Goal: Task Accomplishment & Management: Complete application form

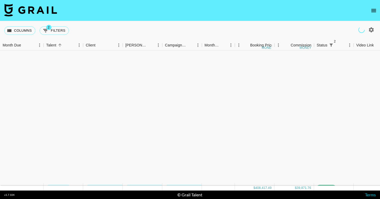
scroll to position [1142, 0]
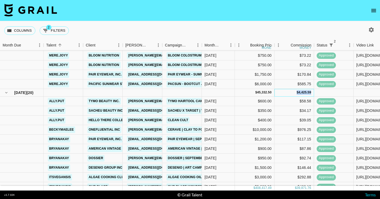
drag, startPoint x: 293, startPoint y: 91, endPoint x: 312, endPoint y: 91, distance: 18.2
click at [312, 91] on div "$ 4,425.59" at bounding box center [294, 93] width 40 height 8
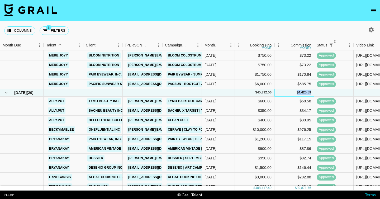
copy div "$ 4,425.59"
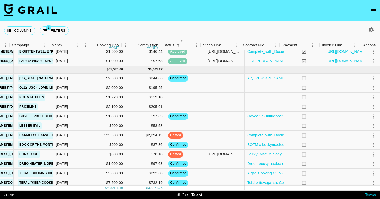
scroll to position [1355, 153]
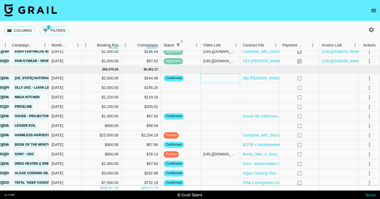
click at [217, 78] on div at bounding box center [220, 78] width 40 height 9
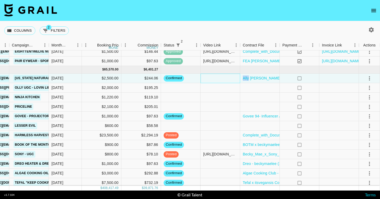
click at [217, 78] on div at bounding box center [220, 78] width 40 height 9
type input "[URL][DOMAIN_NAME][DOMAIN_NAME]"
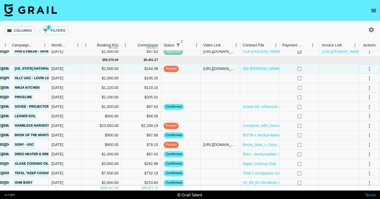
click at [373, 70] on button "select merge strategy" at bounding box center [369, 68] width 9 height 9
click at [360, 117] on div "Approve" at bounding box center [358, 118] width 16 height 6
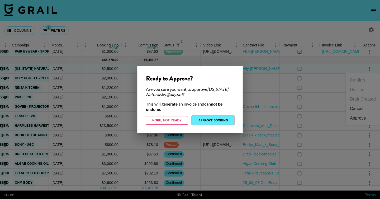
click at [209, 123] on button "Approve Booking" at bounding box center [213, 120] width 42 height 8
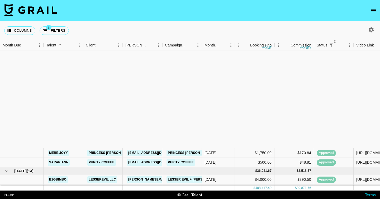
scroll to position [0, 0]
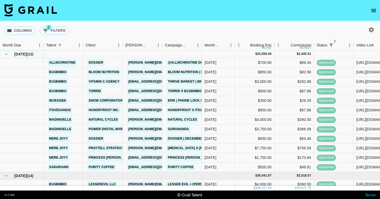
click at [5, 56] on icon "hide children" at bounding box center [6, 54] width 5 height 5
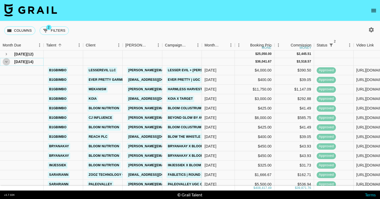
click at [6, 61] on icon "hide children" at bounding box center [6, 61] width 5 height 5
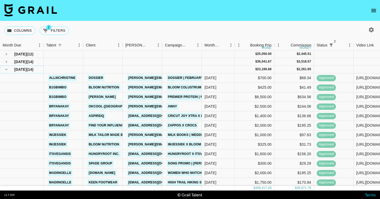
click at [6, 70] on icon "hide children" at bounding box center [6, 69] width 5 height 5
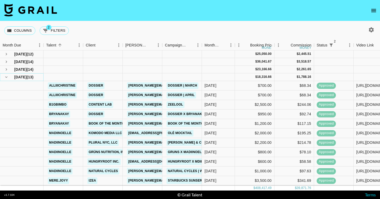
click at [6, 76] on icon "hide children" at bounding box center [6, 77] width 5 height 5
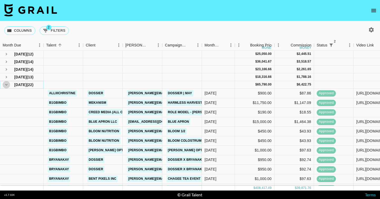
click at [6, 86] on icon "hide children" at bounding box center [6, 84] width 5 height 5
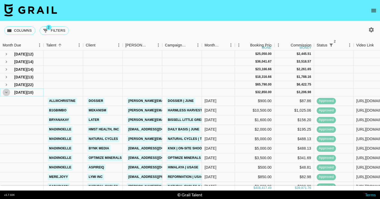
click at [5, 92] on icon "hide children" at bounding box center [6, 92] width 2 height 2
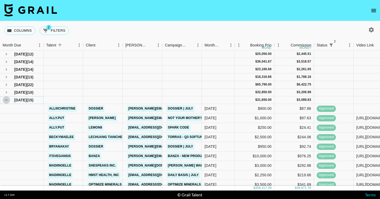
click at [5, 101] on icon "hide children" at bounding box center [6, 100] width 5 height 5
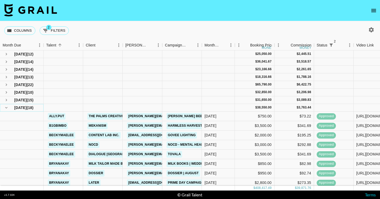
click at [5, 106] on icon "hide children" at bounding box center [6, 107] width 5 height 5
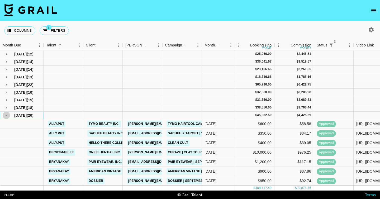
click at [5, 115] on icon "hide children" at bounding box center [6, 115] width 5 height 5
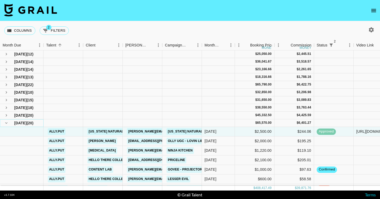
click at [5, 122] on icon "hide children" at bounding box center [6, 122] width 5 height 5
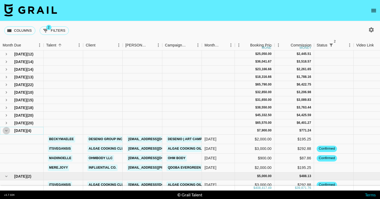
click at [6, 132] on icon "hide children" at bounding box center [6, 130] width 5 height 5
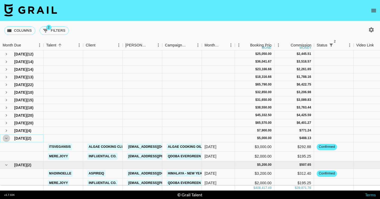
click at [6, 138] on icon "hide children" at bounding box center [6, 138] width 2 height 2
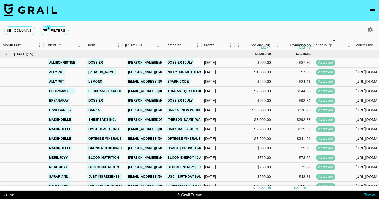
click at [370, 32] on icon "button" at bounding box center [370, 29] width 5 height 5
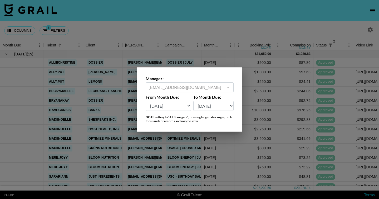
click at [179, 106] on select "Oct '26 Sep '26 Aug '26 Jul '26 Jun '26 May '26 Apr '26 Mar '26 Feb '26 Jan '26…" at bounding box center [169, 106] width 46 height 10
select select "[DATE]"
click at [146, 101] on select "Oct '26 Sep '26 Aug '26 Jul '26 Jun '26 May '26 Apr '26 Mar '26 Feb '26 Jan '26…" at bounding box center [169, 106] width 46 height 10
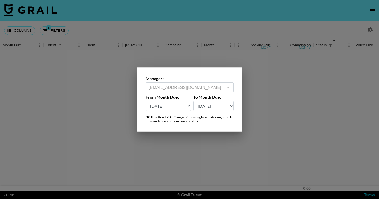
click at [228, 31] on div at bounding box center [189, 99] width 379 height 199
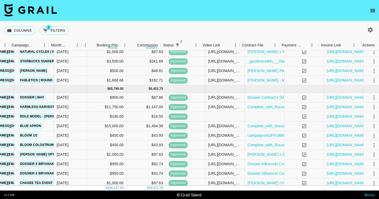
scroll to position [499, 153]
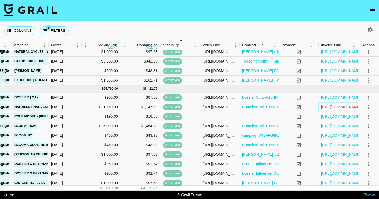
click at [333, 107] on link "[URL][DOMAIN_NAME]" at bounding box center [341, 106] width 40 height 5
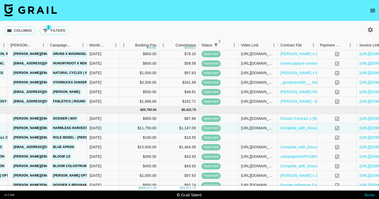
scroll to position [478, 0]
